Goal: Navigation & Orientation: Find specific page/section

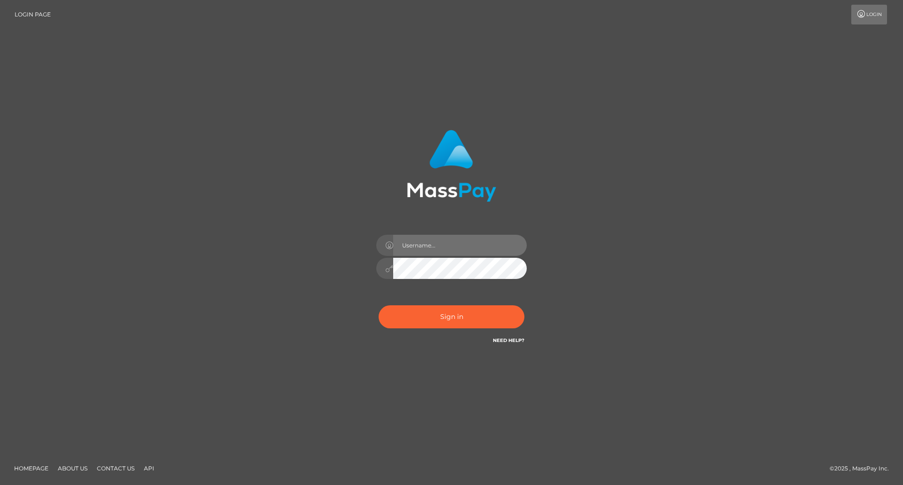
click at [478, 248] on input "text" at bounding box center [460, 245] width 134 height 21
type input "Dona Bapilar"
click at [480, 319] on button "Sign in" at bounding box center [452, 316] width 146 height 23
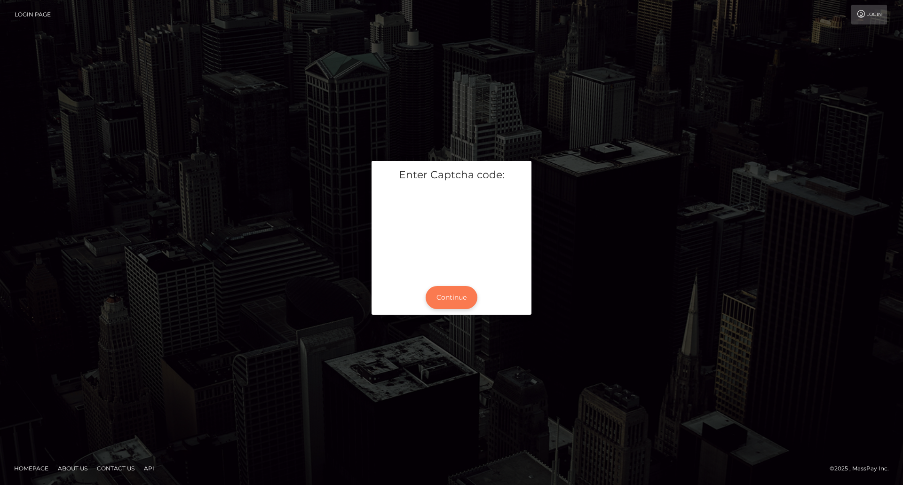
click at [457, 306] on button "Continue" at bounding box center [452, 297] width 52 height 23
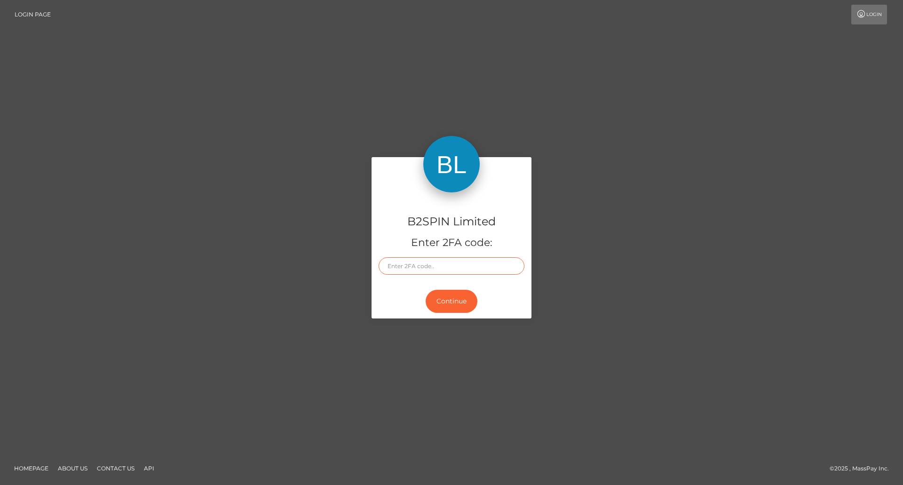
click at [452, 266] on input "text" at bounding box center [452, 265] width 146 height 17
type input "5"
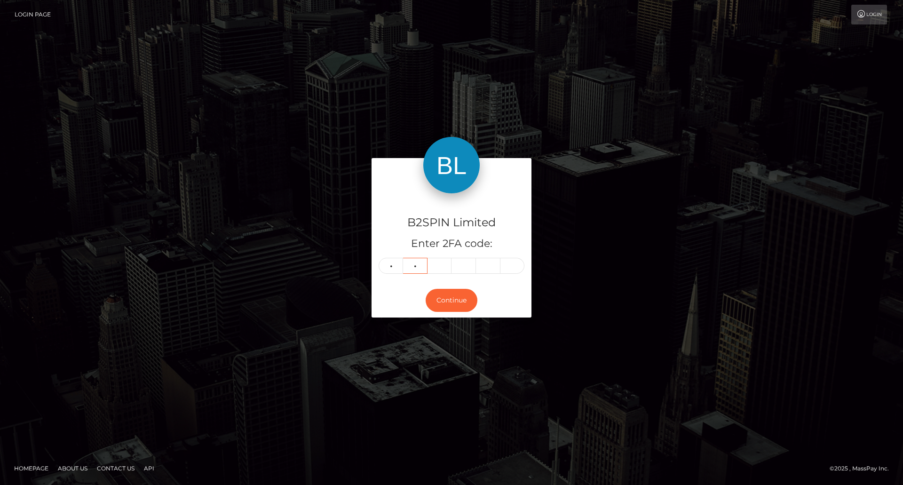
type input "5"
type input "0"
type input "5"
type input "9"
type input "2"
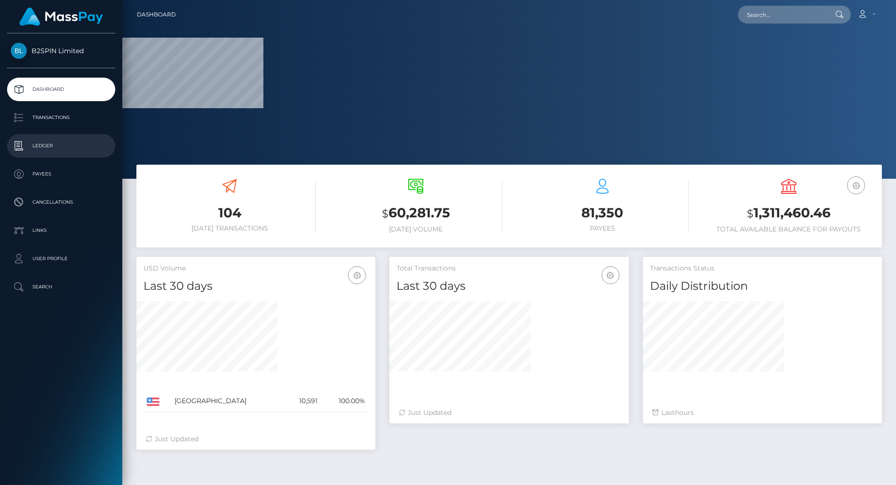
click at [48, 148] on p "Ledger" at bounding box center [61, 146] width 101 height 14
